Goal: Task Accomplishment & Management: Use online tool/utility

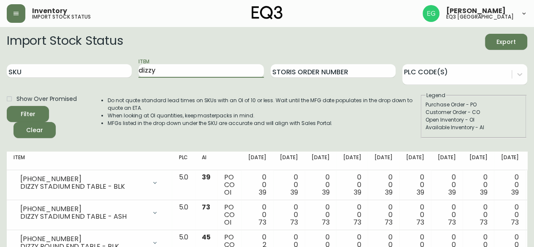
drag, startPoint x: 169, startPoint y: 70, endPoint x: 39, endPoint y: 81, distance: 130.9
click at [39, 81] on div "SKU Item dizzy Storis Order Number PLC Code(s)" at bounding box center [267, 70] width 520 height 27
type input "SUN"
click at [7, 106] on button "Filter" at bounding box center [28, 114] width 42 height 16
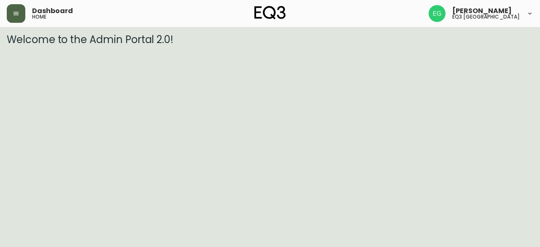
click at [21, 19] on button "button" at bounding box center [16, 13] width 19 height 19
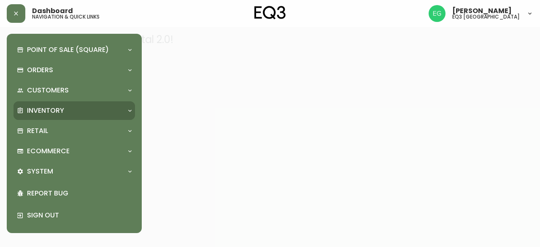
click at [48, 112] on p "Inventory" at bounding box center [45, 110] width 37 height 9
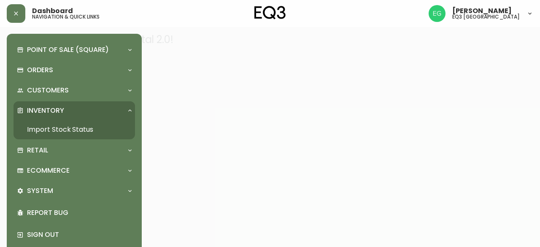
click at [56, 130] on link "Import Stock Status" at bounding box center [75, 129] width 122 height 19
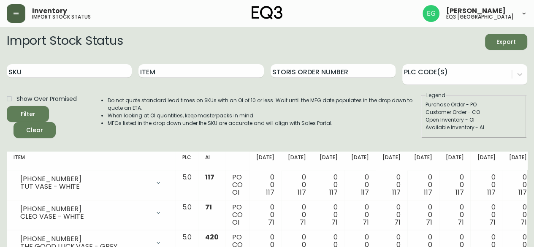
click at [19, 12] on icon "button" at bounding box center [16, 13] width 5 height 3
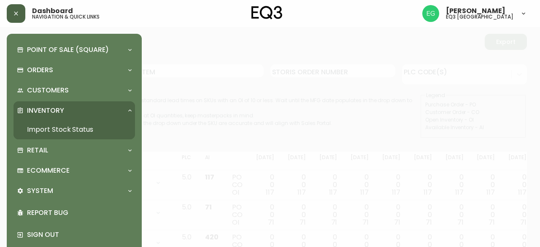
click at [273, 94] on div at bounding box center [270, 123] width 540 height 247
